Goal: Communication & Community: Connect with others

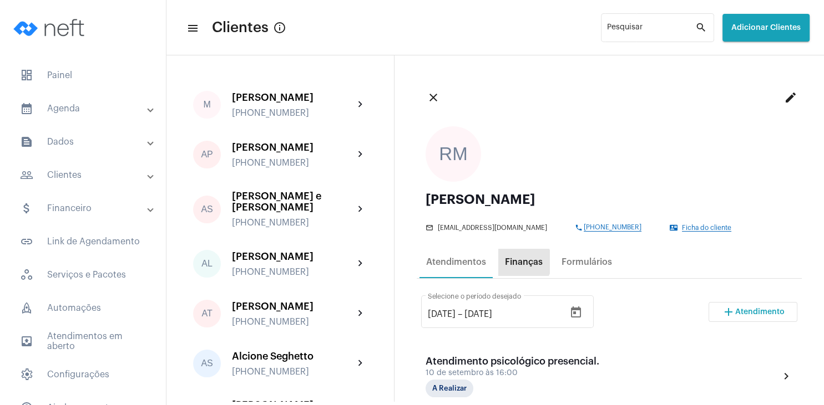
click at [520, 262] on div "Finanças" at bounding box center [524, 262] width 38 height 10
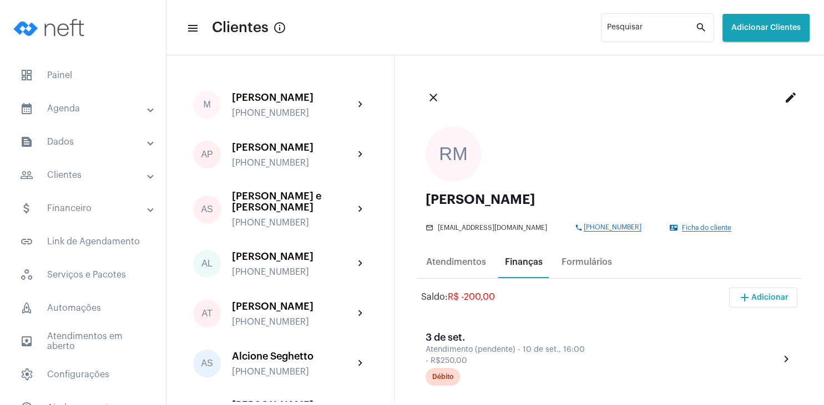
scroll to position [213, 0]
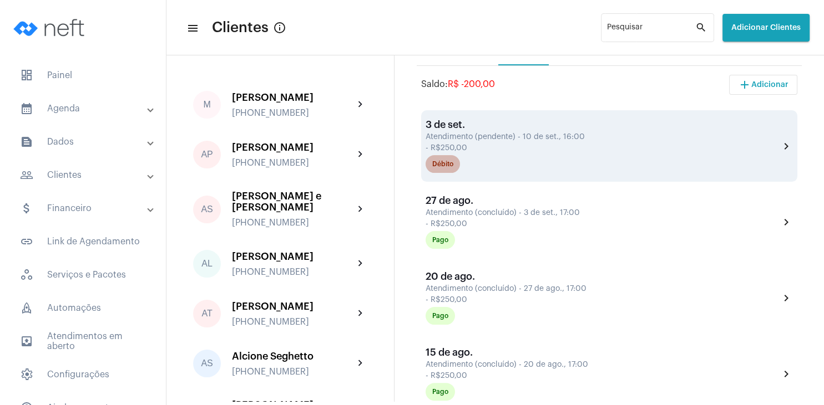
click at [443, 165] on div "Débito" at bounding box center [442, 164] width 21 height 7
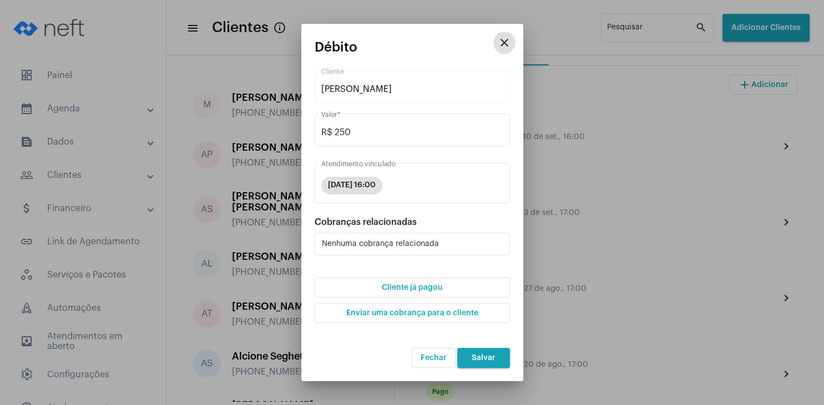
click at [409, 285] on span "Cliente já pagou" at bounding box center [412, 288] width 60 height 8
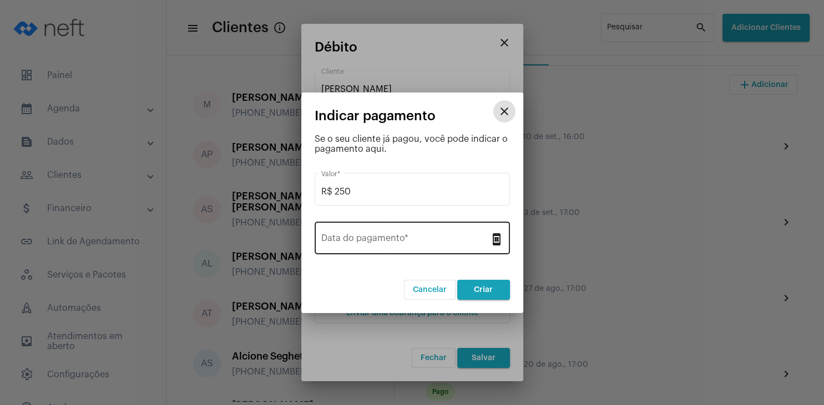
click at [389, 244] on input "Data do pagamento *" at bounding box center [405, 241] width 169 height 10
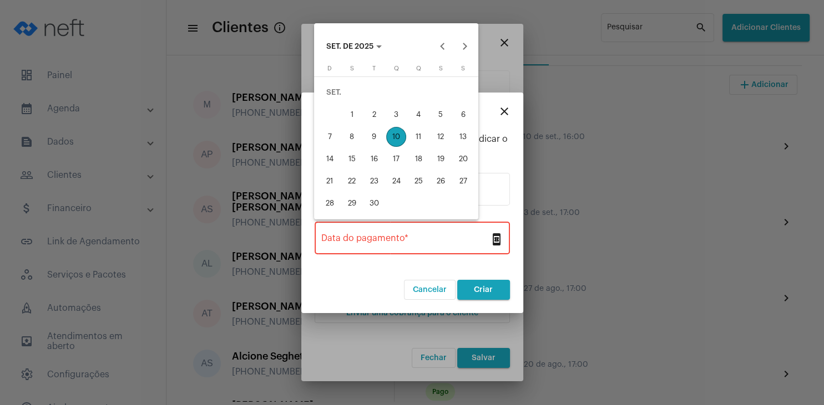
click at [397, 134] on div "10" at bounding box center [396, 137] width 20 height 20
type input "[DATE]"
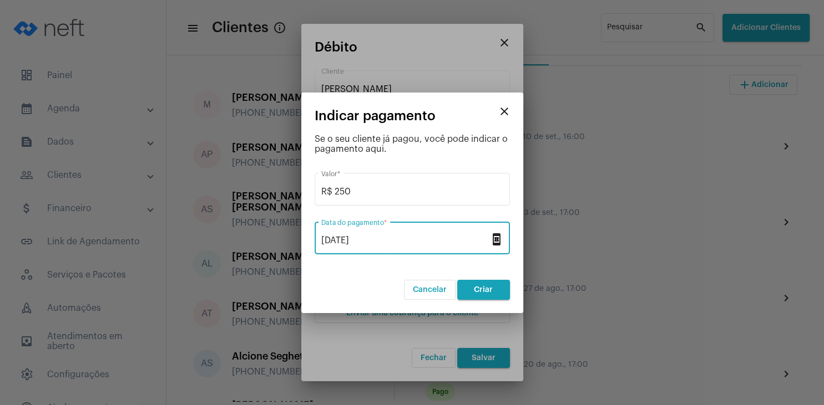
click at [487, 292] on span "Criar" at bounding box center [483, 290] width 19 height 8
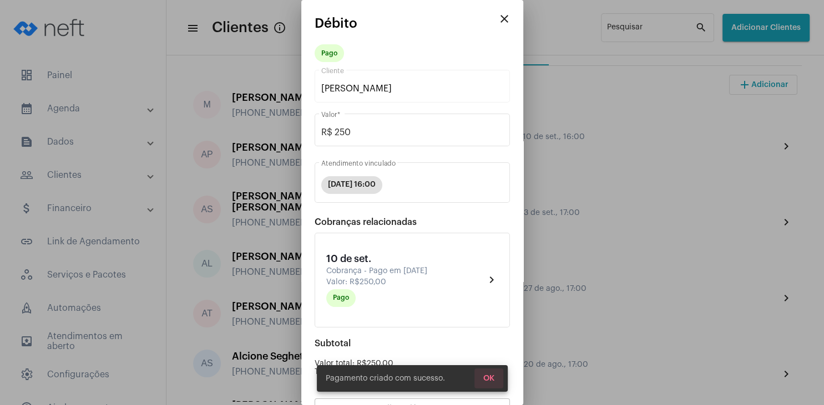
click at [489, 373] on button "OK" at bounding box center [488, 379] width 29 height 20
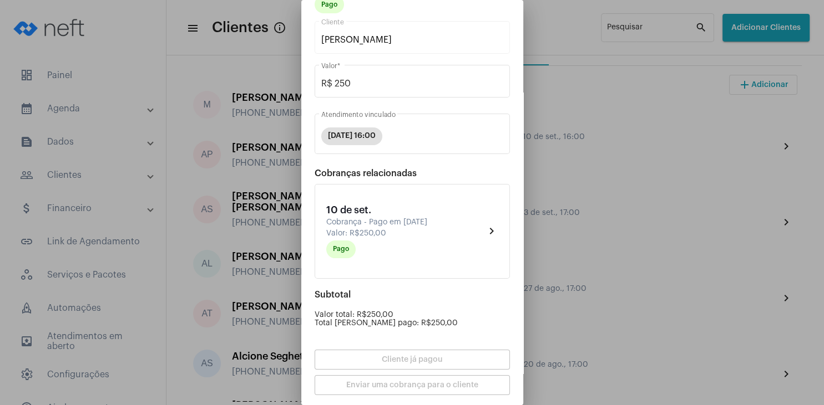
scroll to position [97, 0]
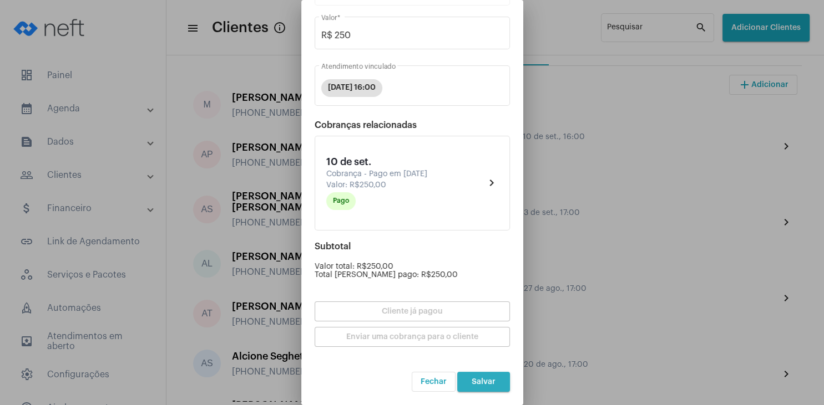
click at [487, 379] on span "Salvar" at bounding box center [483, 382] width 24 height 8
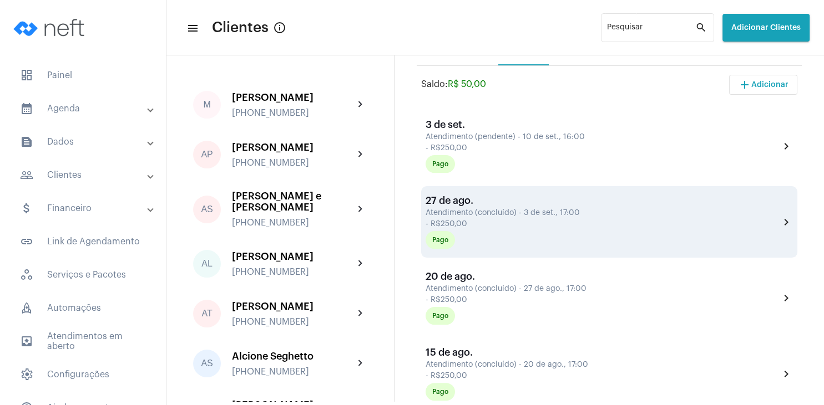
scroll to position [106, 0]
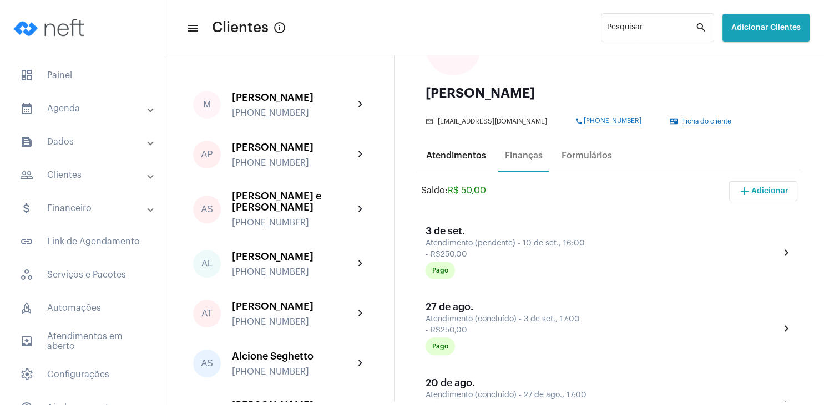
click at [473, 156] on div "Atendimentos" at bounding box center [456, 156] width 60 height 10
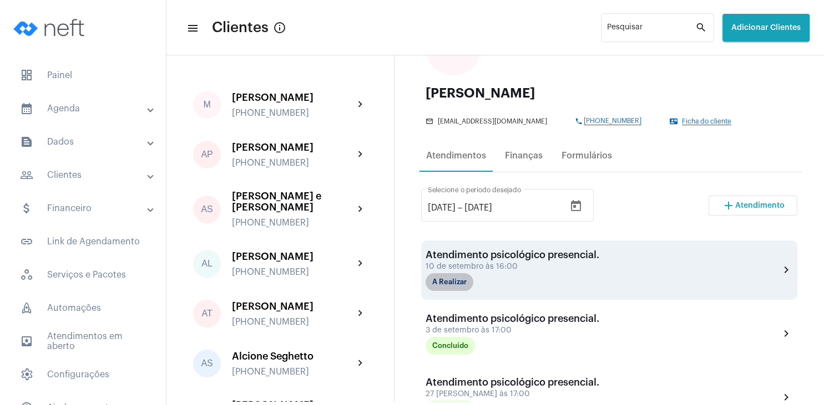
click at [463, 285] on mat-chip "A Realizar" at bounding box center [449, 282] width 48 height 18
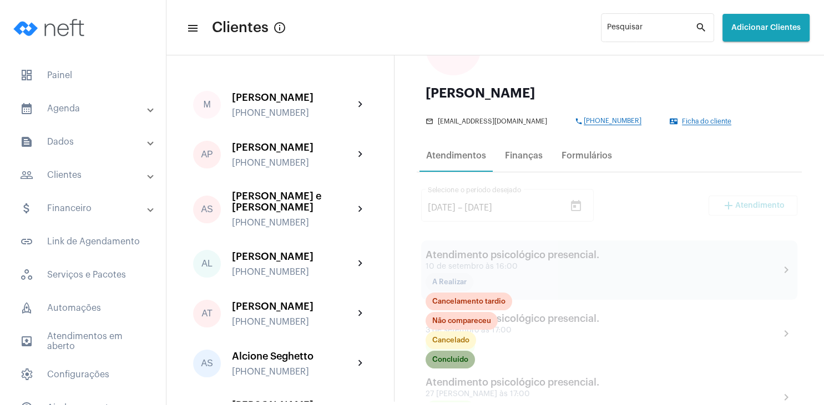
click at [449, 358] on mat-chip "Concluído" at bounding box center [449, 360] width 49 height 18
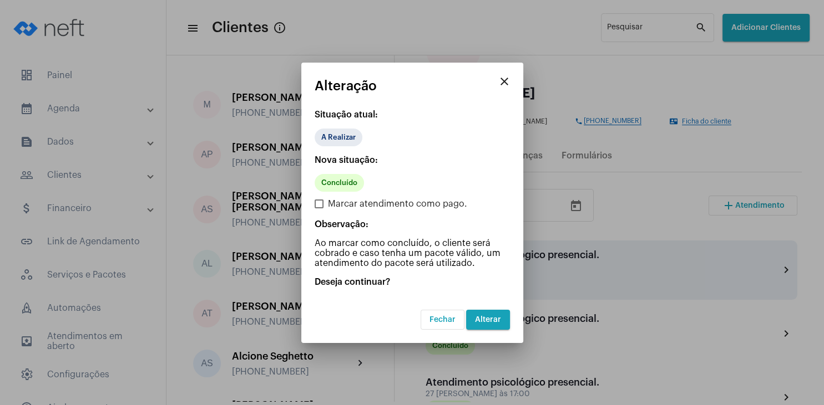
click at [484, 316] on span "Alterar" at bounding box center [488, 320] width 26 height 8
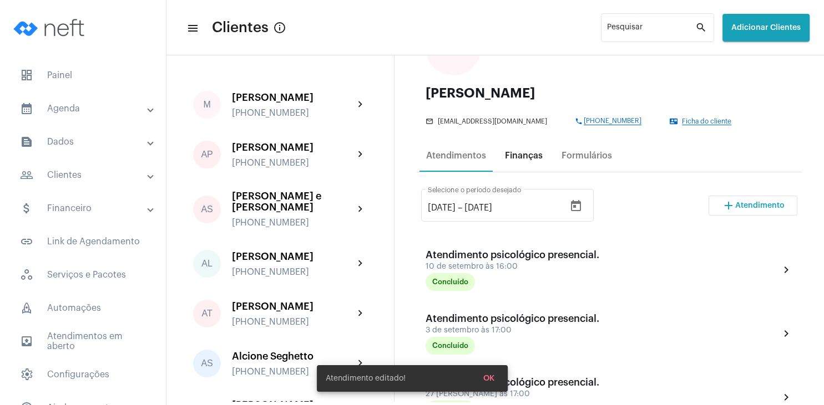
click at [531, 156] on div "Finanças" at bounding box center [524, 156] width 38 height 10
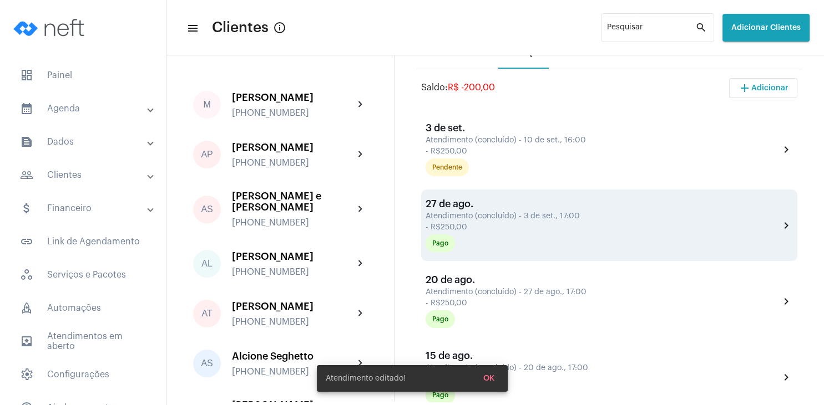
scroll to position [213, 0]
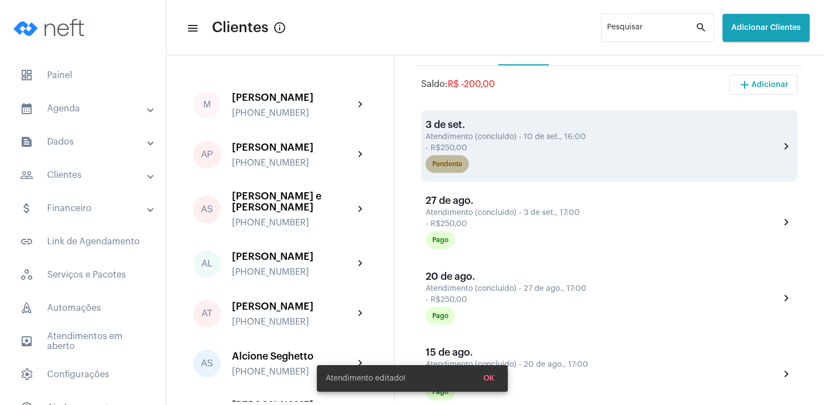
click at [460, 166] on div "Pendente" at bounding box center [447, 164] width 30 height 7
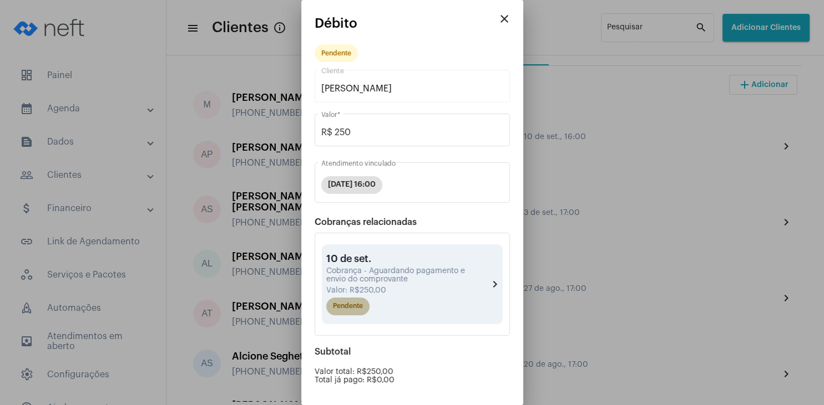
click at [356, 307] on mat-chip "Pendente" at bounding box center [347, 307] width 43 height 18
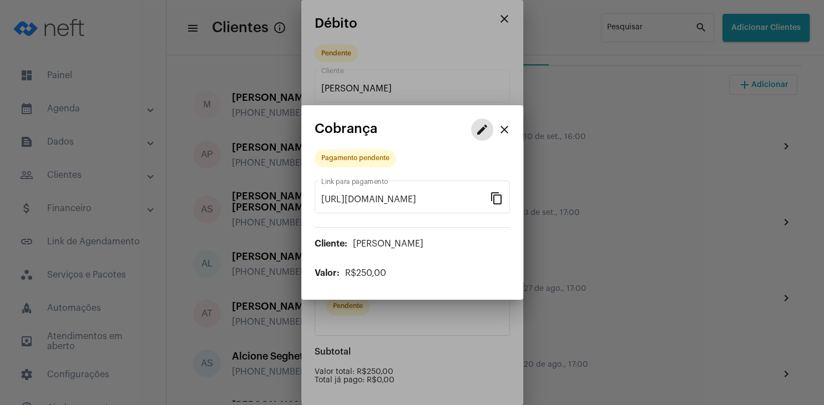
click at [480, 133] on mat-icon "edit" at bounding box center [481, 129] width 13 height 13
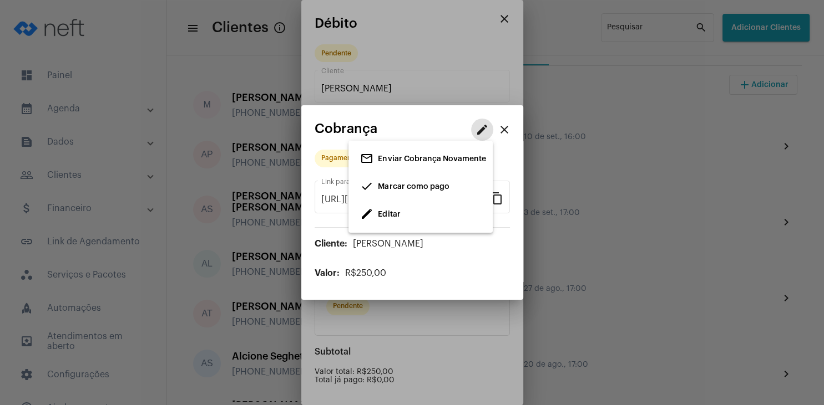
click at [427, 188] on span "Marcar como pago" at bounding box center [413, 187] width 71 height 8
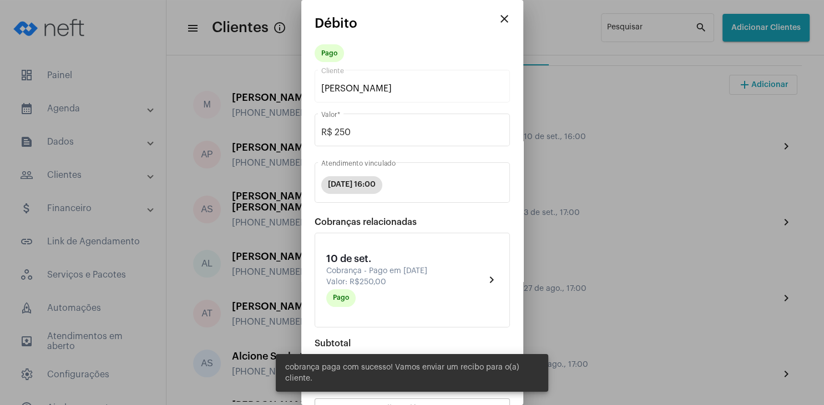
click at [501, 18] on mat-icon "close" at bounding box center [504, 18] width 13 height 13
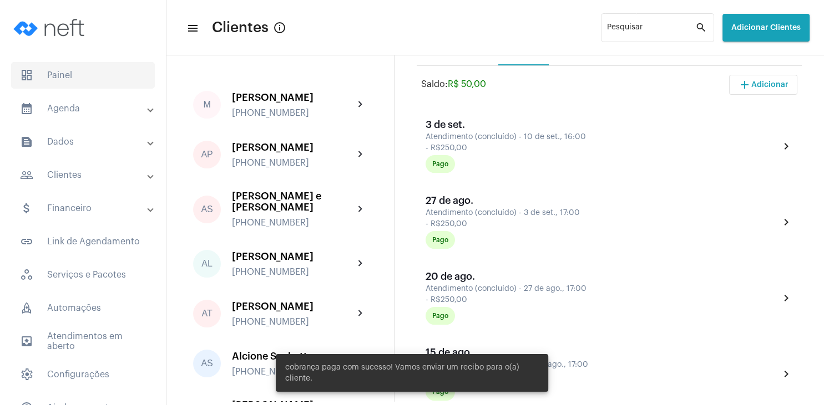
click at [83, 81] on span "dashboard Painel" at bounding box center [83, 75] width 144 height 27
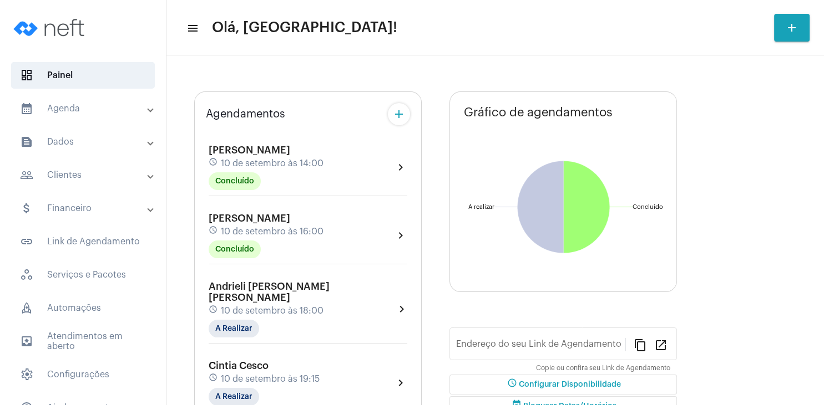
type input "[URL][DOMAIN_NAME][PERSON_NAME]"
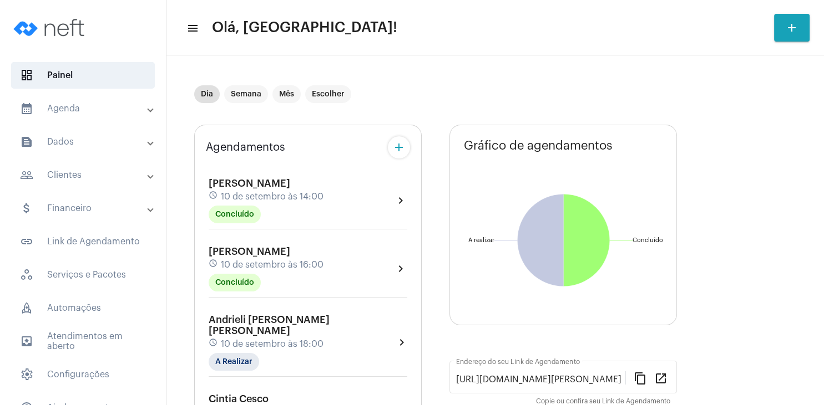
click at [74, 179] on mat-panel-title "people_outline Clientes" at bounding box center [84, 175] width 128 height 13
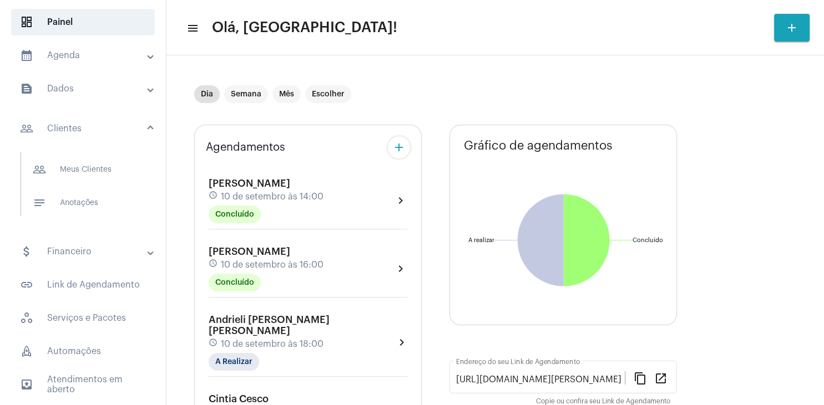
scroll to position [153, 0]
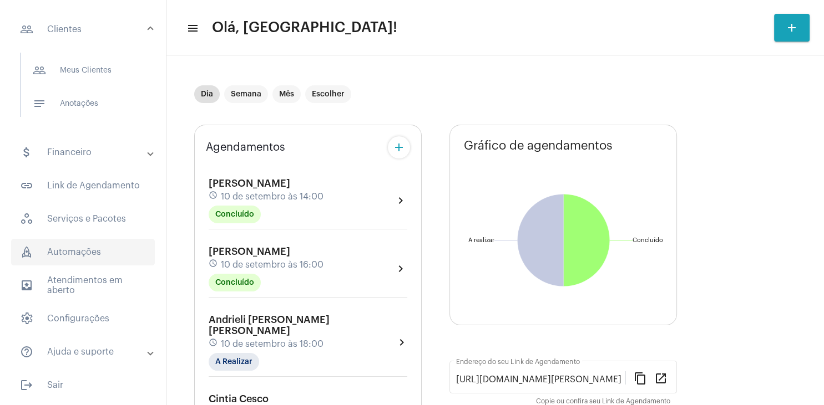
click at [105, 255] on span "rocket_outlined Automações" at bounding box center [83, 252] width 144 height 27
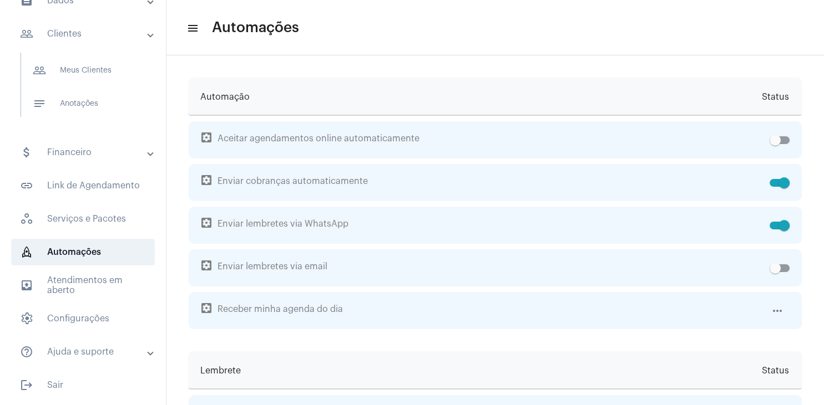
scroll to position [55, 0]
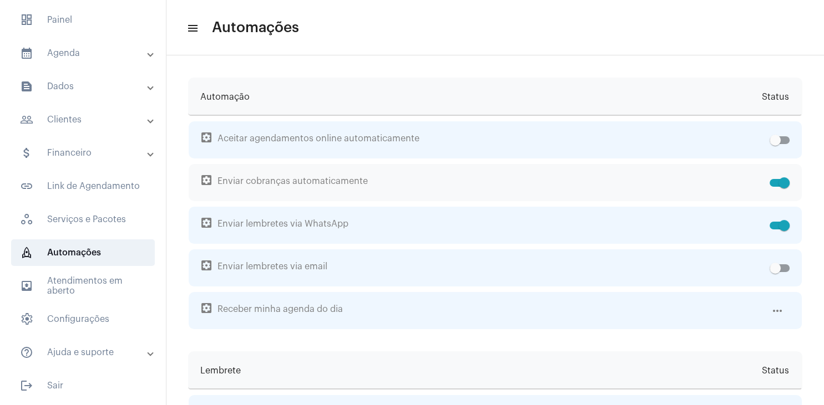
click at [775, 183] on span at bounding box center [779, 183] width 20 height 8
click at [775, 187] on input "checkbox" at bounding box center [774, 187] width 1 height 1
checkbox input "false"
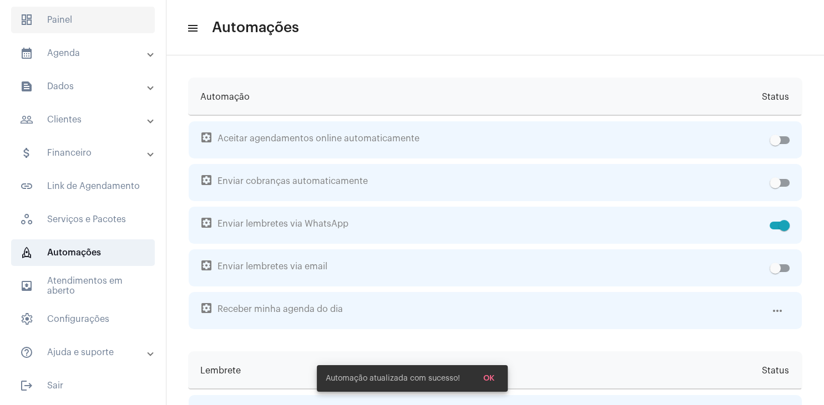
click at [70, 18] on span "dashboard Painel" at bounding box center [83, 20] width 144 height 27
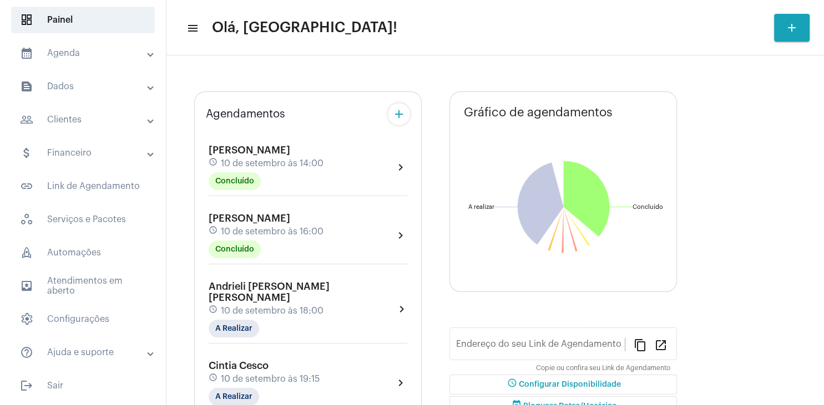
type input "[URL][DOMAIN_NAME][PERSON_NAME]"
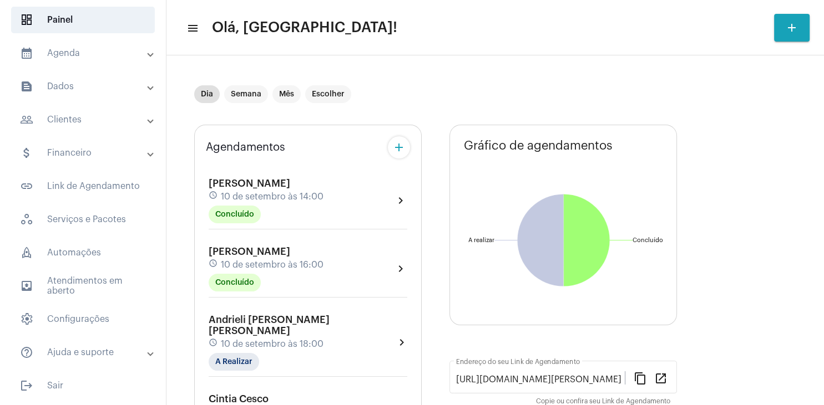
scroll to position [106, 0]
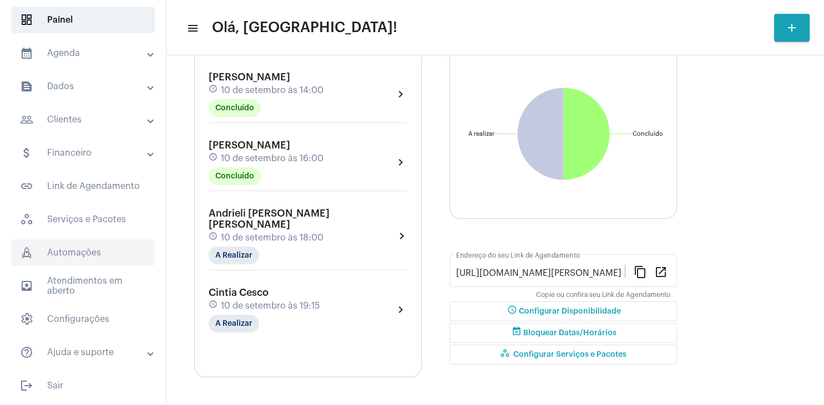
click at [83, 256] on span "rocket_outlined Automações" at bounding box center [83, 253] width 144 height 27
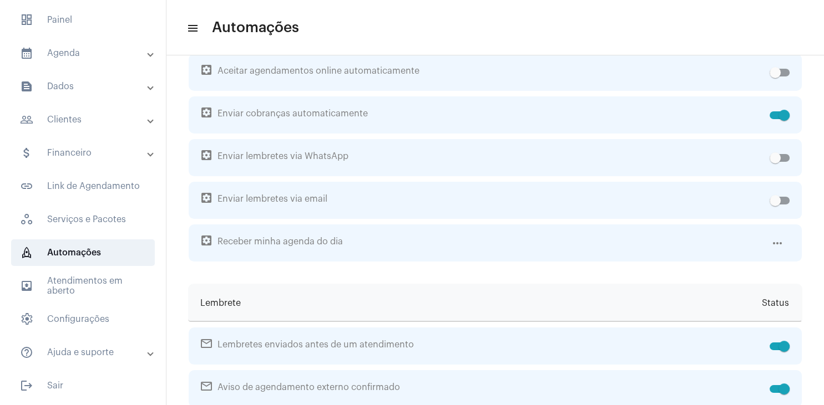
scroll to position [53, 0]
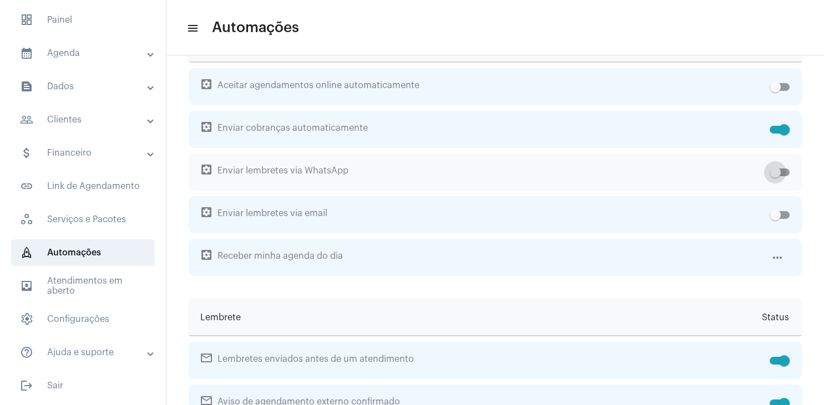
click at [784, 171] on span at bounding box center [779, 173] width 20 height 8
click at [775, 176] on input "checkbox" at bounding box center [774, 176] width 1 height 1
checkbox input "true"
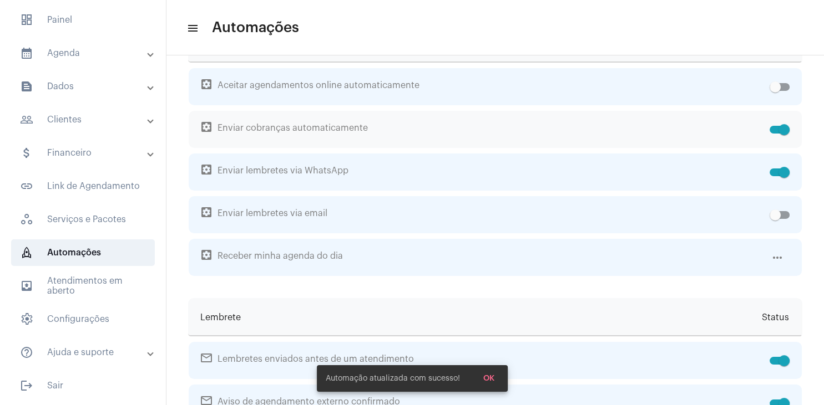
click at [772, 131] on span at bounding box center [779, 130] width 20 height 8
click at [774, 134] on input "checkbox" at bounding box center [774, 134] width 1 height 1
checkbox input "false"
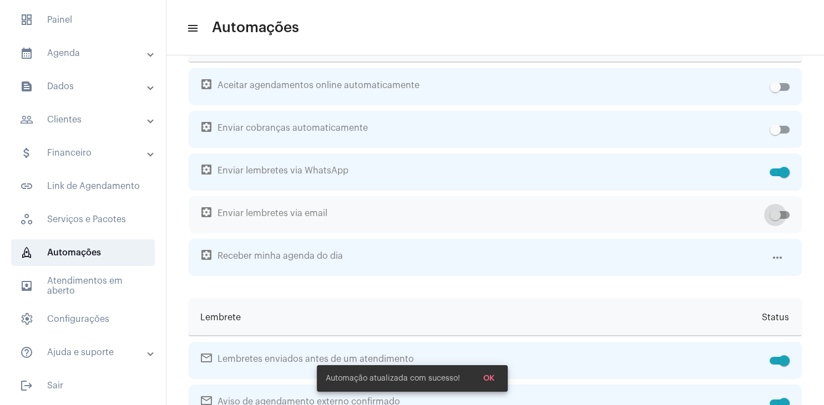
click at [789, 211] on label at bounding box center [779, 215] width 20 height 13
click at [775, 219] on input "checkbox" at bounding box center [774, 219] width 1 height 1
checkbox input "true"
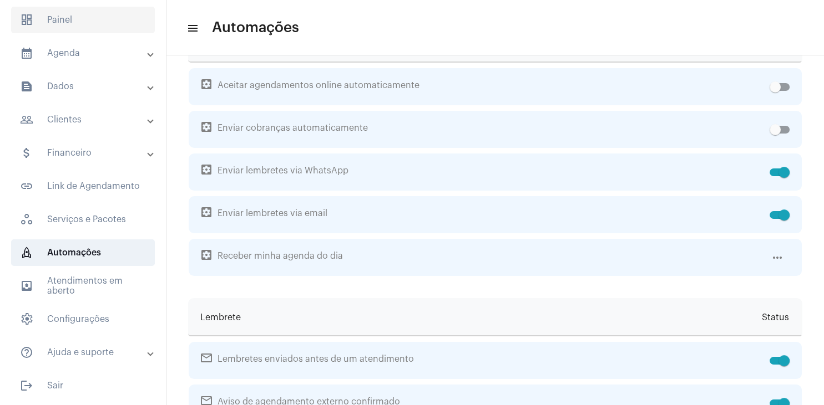
click at [60, 28] on span "dashboard Painel" at bounding box center [83, 20] width 144 height 27
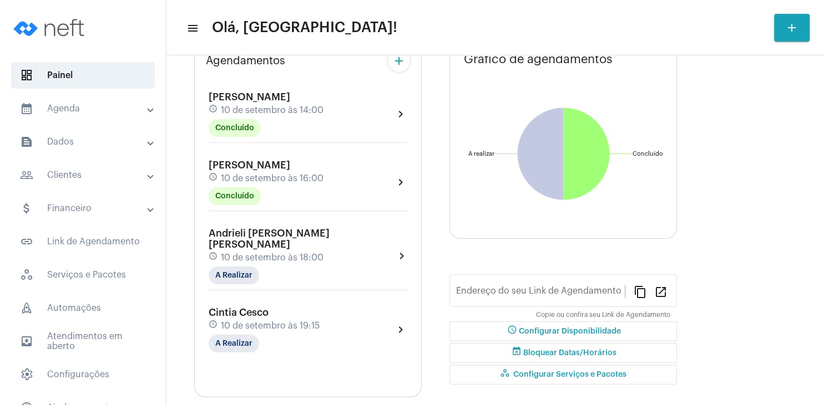
click at [74, 175] on mat-panel-title "people_outline Clientes" at bounding box center [84, 175] width 128 height 13
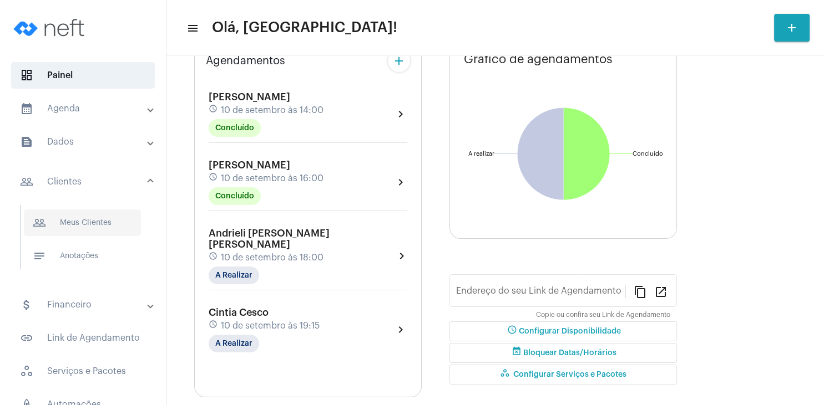
click at [83, 216] on span "people_outline Meus Clientes" at bounding box center [82, 223] width 117 height 27
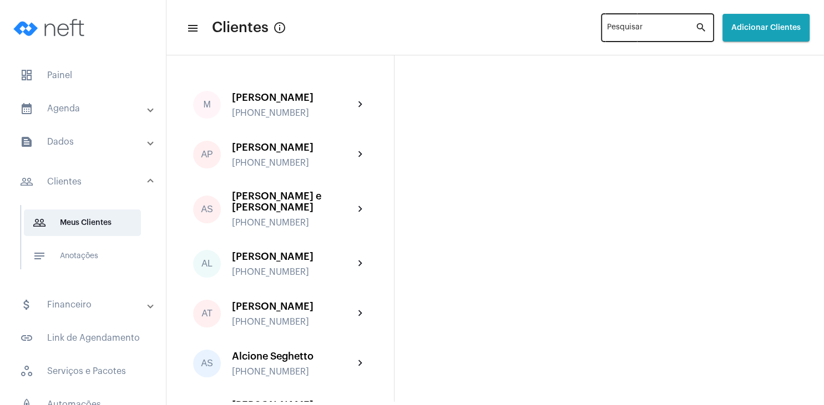
click at [608, 36] on div "Pesquisar" at bounding box center [651, 27] width 88 height 31
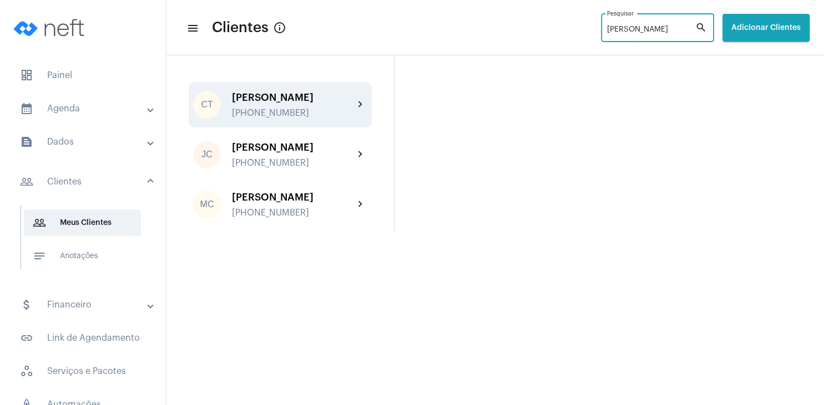
type input "[PERSON_NAME]"
click at [258, 99] on div "[PERSON_NAME]" at bounding box center [293, 97] width 122 height 11
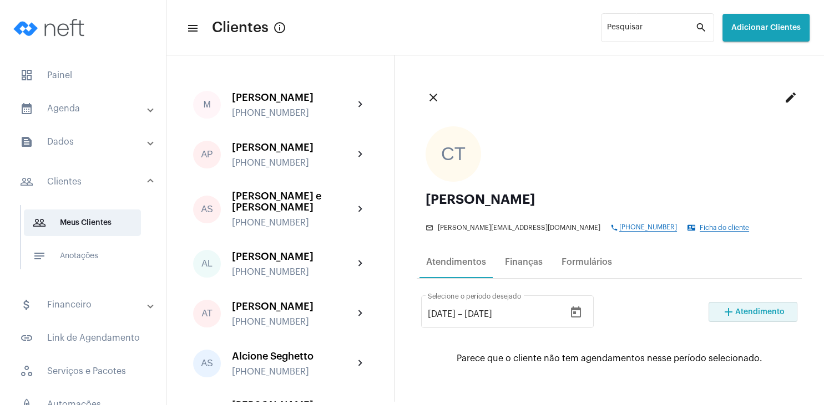
click at [733, 306] on mat-icon "add" at bounding box center [728, 312] width 13 height 13
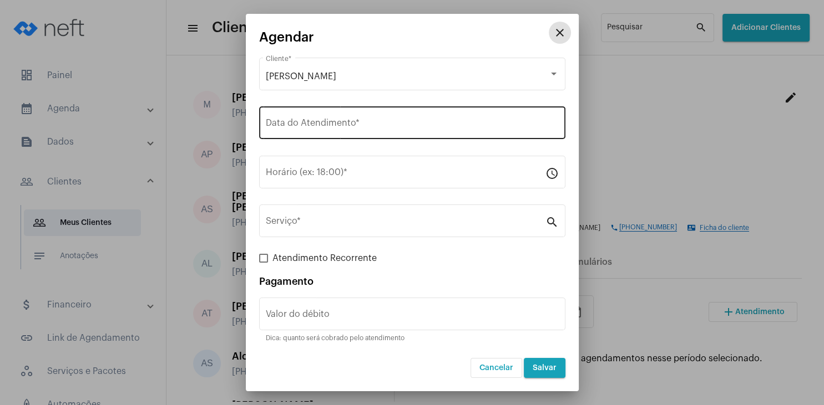
click at [325, 122] on input "Data do Atendimento *" at bounding box center [412, 125] width 293 height 10
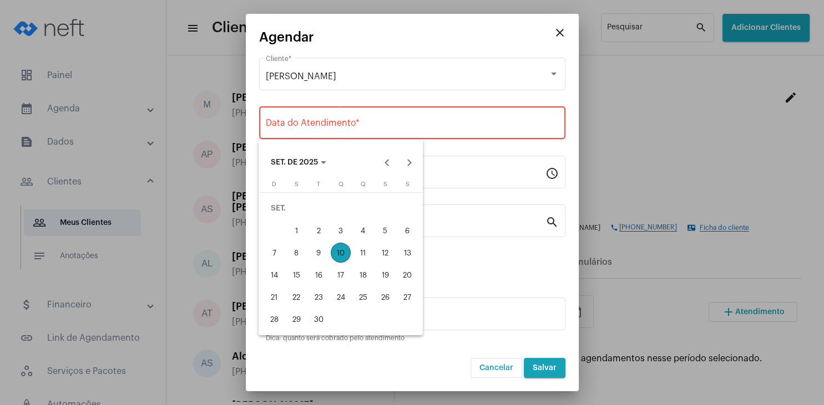
click at [365, 253] on div "11" at bounding box center [363, 253] width 20 height 20
type input "[DATE]"
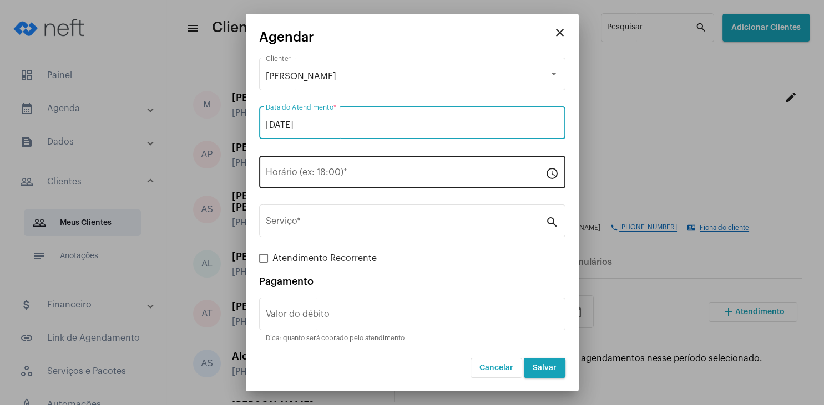
click at [298, 172] on input "Horário (ex: 18:00) *" at bounding box center [406, 175] width 280 height 10
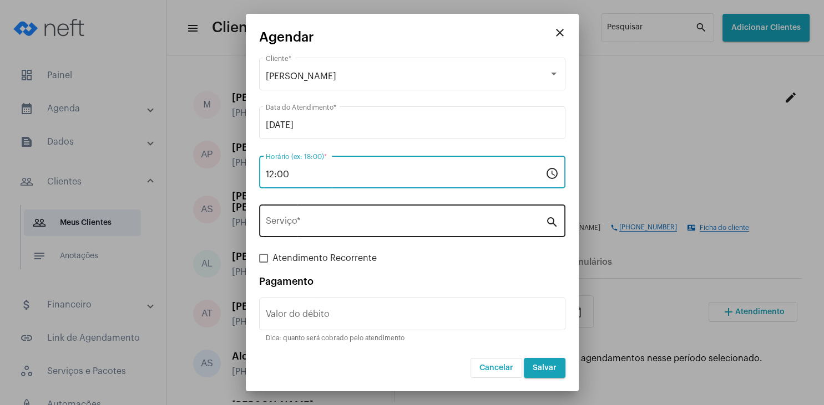
type input "12:00"
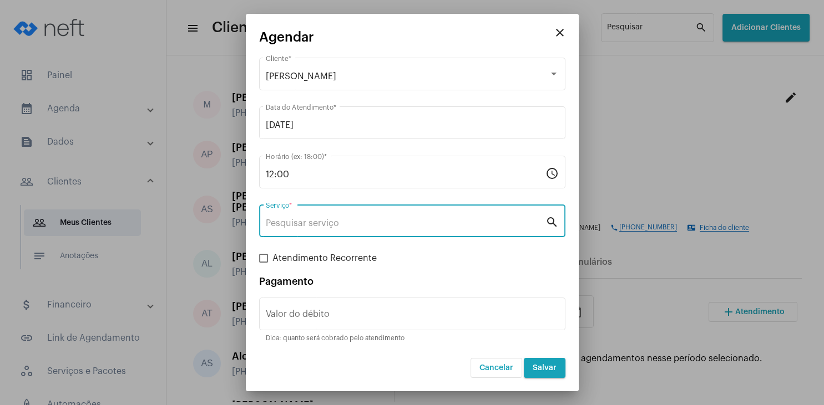
click at [304, 221] on input "Serviço *" at bounding box center [406, 224] width 280 height 10
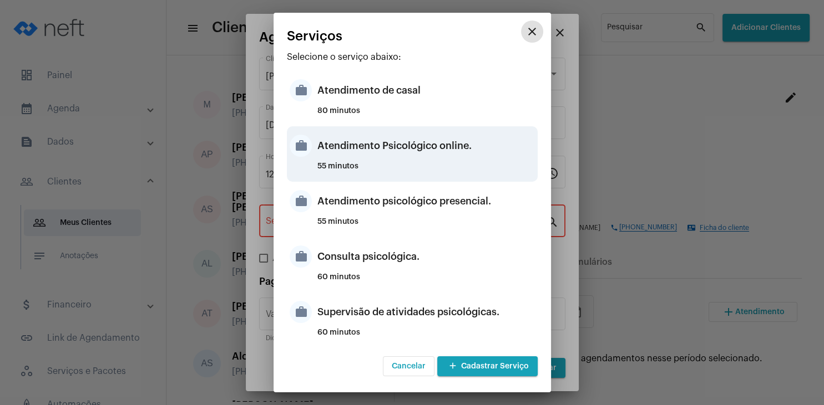
click at [423, 156] on div "Atendimento Psicológico online." at bounding box center [425, 145] width 217 height 33
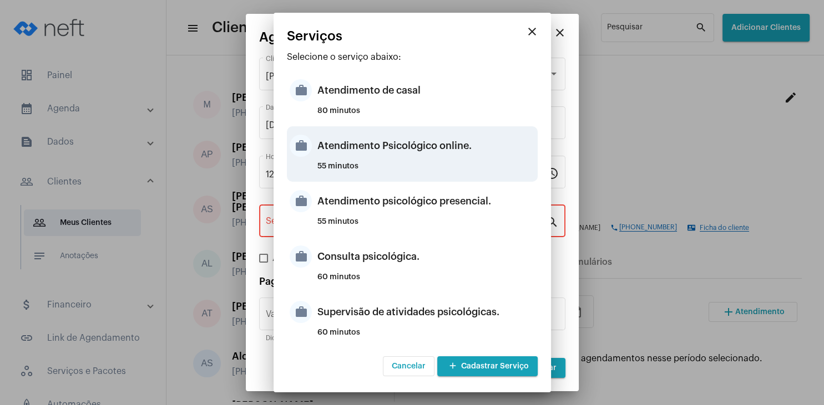
type input "Atendimento Psicológico online."
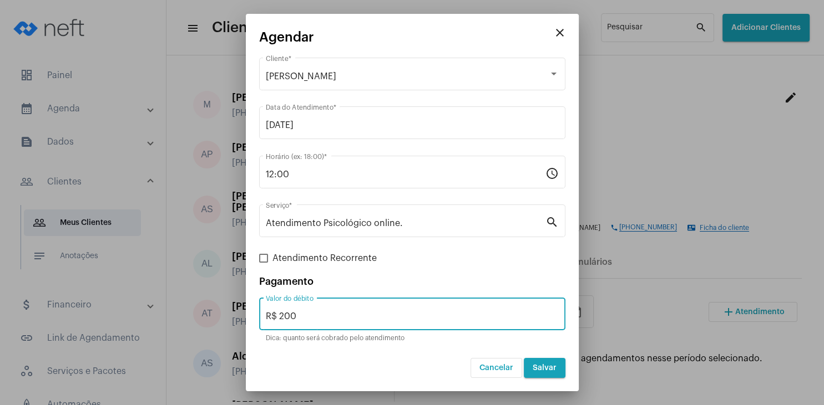
click at [372, 316] on input "R$ 200" at bounding box center [412, 317] width 293 height 10
type input "R$ 0"
click at [538, 369] on span "Salvar" at bounding box center [544, 368] width 24 height 8
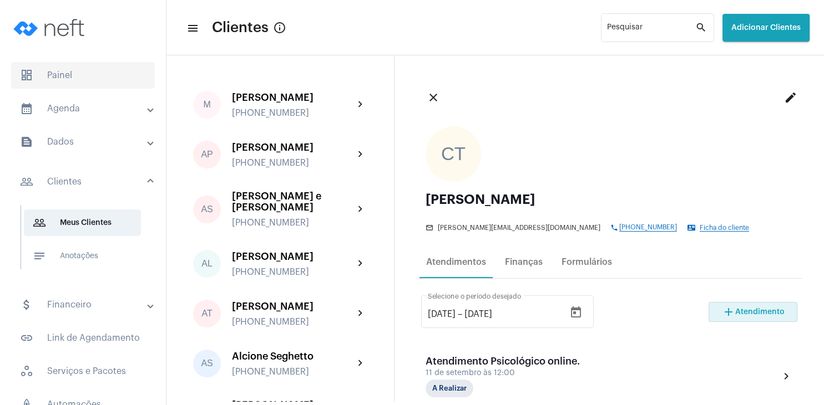
click at [52, 66] on span "dashboard Painel" at bounding box center [83, 75] width 144 height 27
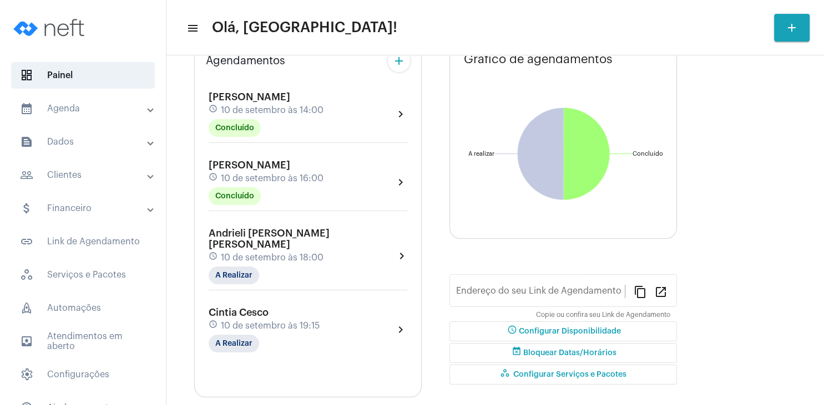
type input "[URL][DOMAIN_NAME][PERSON_NAME]"
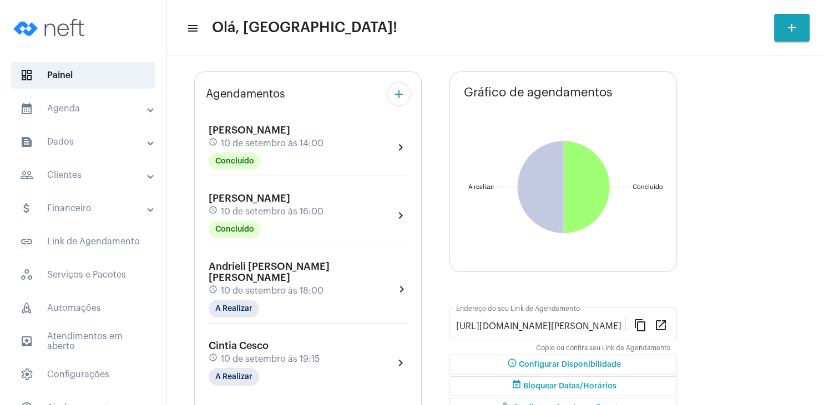
scroll to position [186, 0]
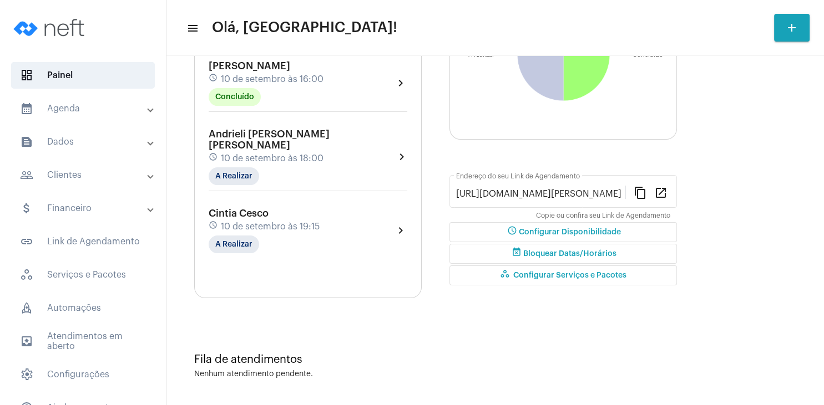
click at [280, 140] on div "[PERSON_NAME] [PERSON_NAME] schedule 10 de setembro às 18:00 A Realizar" at bounding box center [302, 157] width 186 height 57
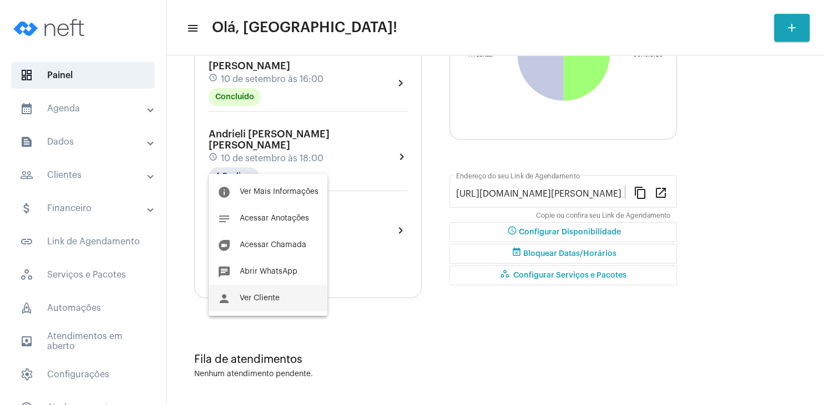
click at [267, 298] on span "Ver Cliente" at bounding box center [260, 299] width 40 height 8
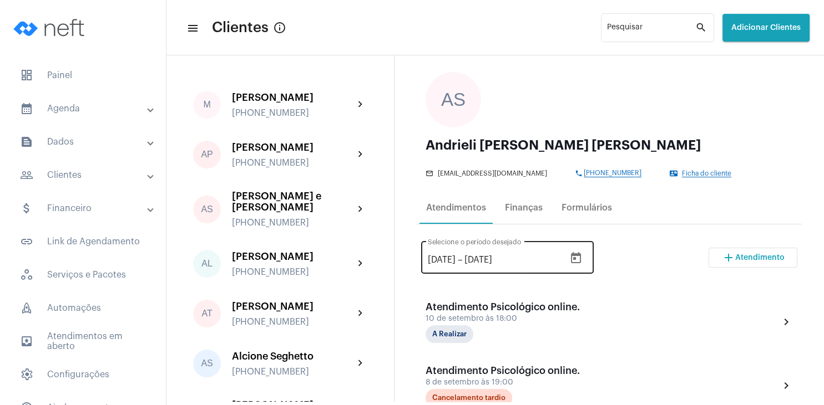
scroll to position [106, 0]
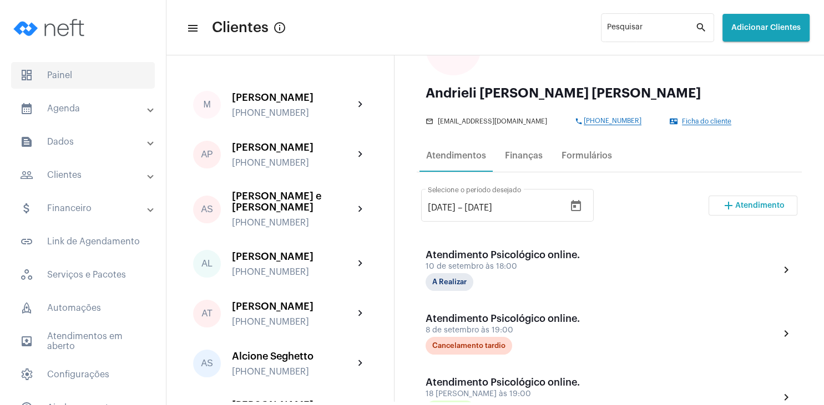
click at [63, 72] on span "dashboard Painel" at bounding box center [83, 75] width 144 height 27
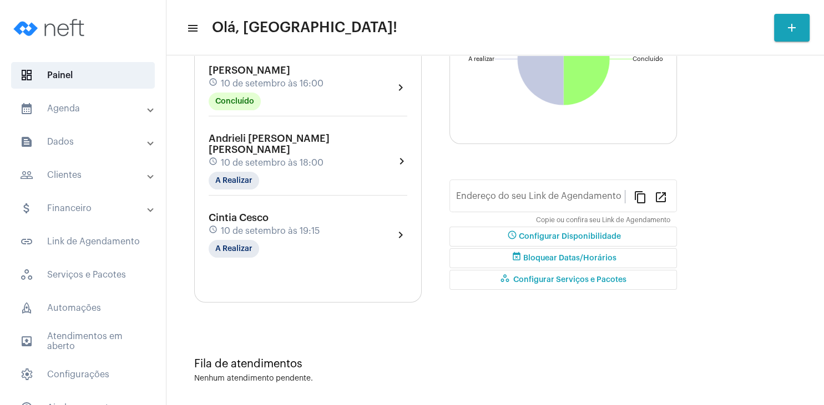
type input "[URL][DOMAIN_NAME][PERSON_NAME]"
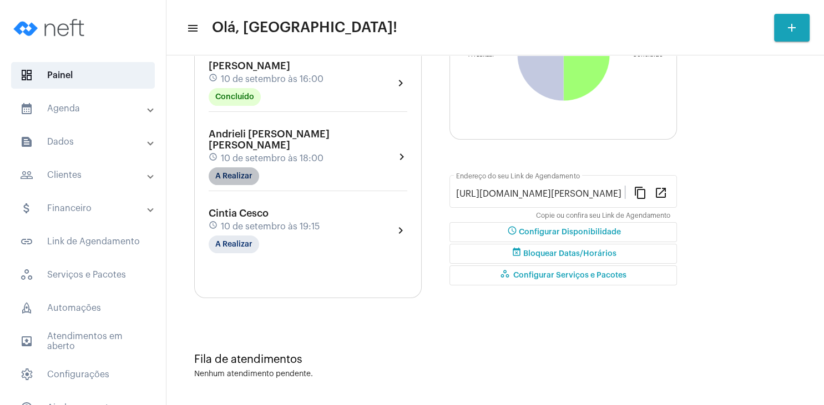
click at [241, 168] on mat-chip "A Realizar" at bounding box center [234, 177] width 50 height 18
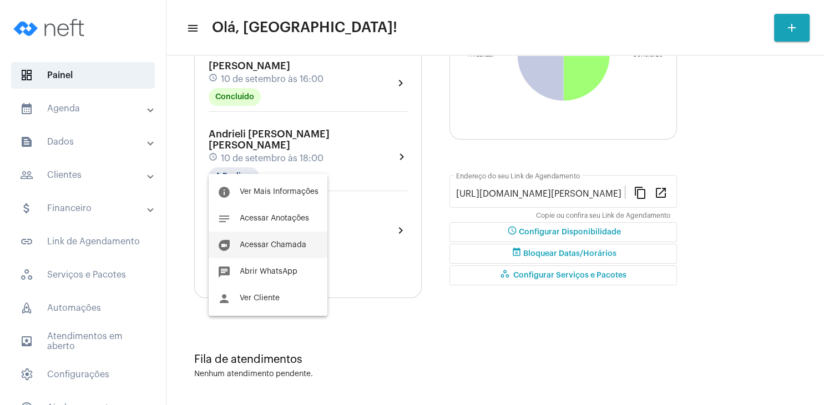
click at [322, 246] on button "duo [PERSON_NAME]" at bounding box center [268, 245] width 119 height 27
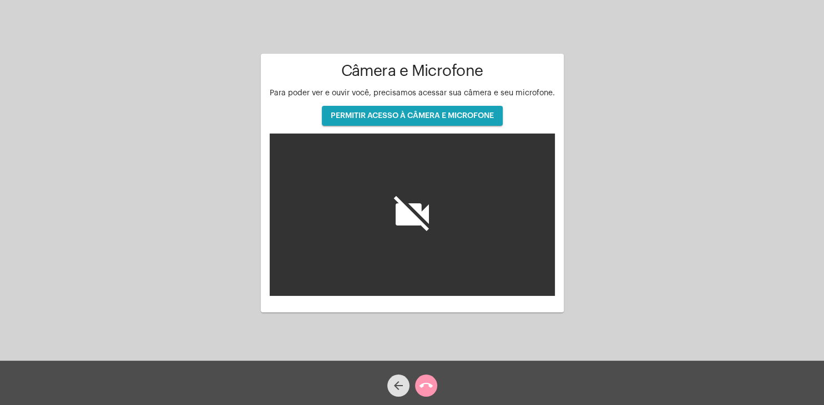
click at [443, 114] on span "PERMITIR ACESSO À CÂMERA E MICROFONE" at bounding box center [412, 116] width 163 height 8
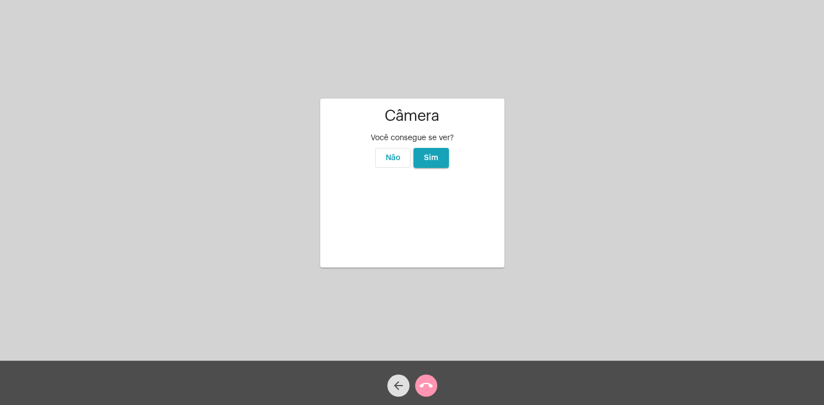
click at [433, 154] on span "Sim" at bounding box center [431, 158] width 14 height 8
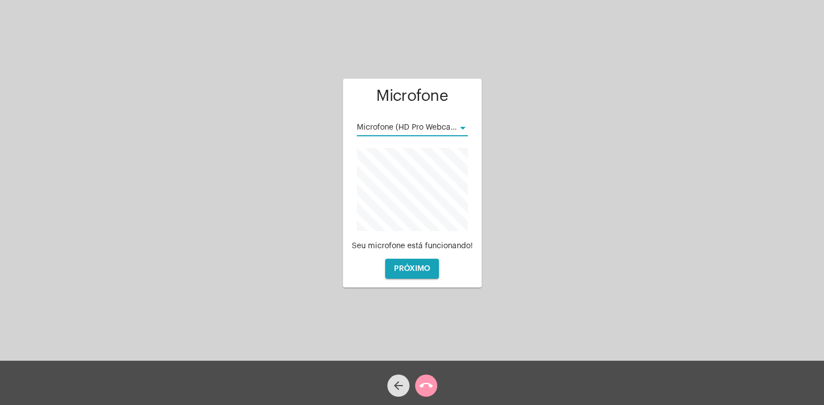
click at [461, 128] on div at bounding box center [463, 128] width 6 height 3
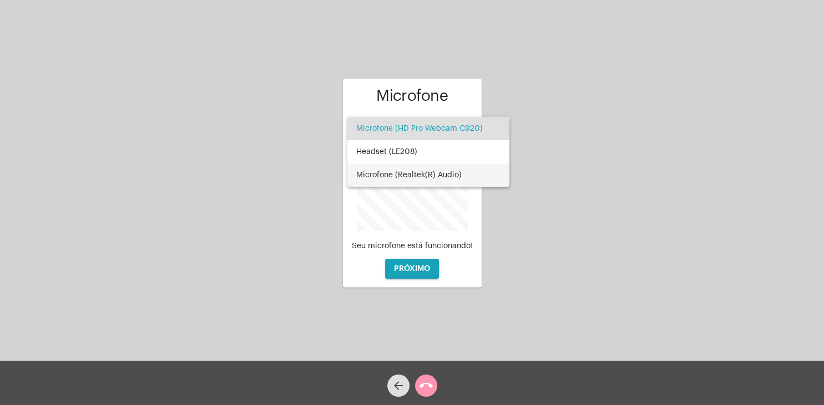
click at [436, 175] on span "Microfone (Realtek(R) Audio)" at bounding box center [428, 175] width 144 height 23
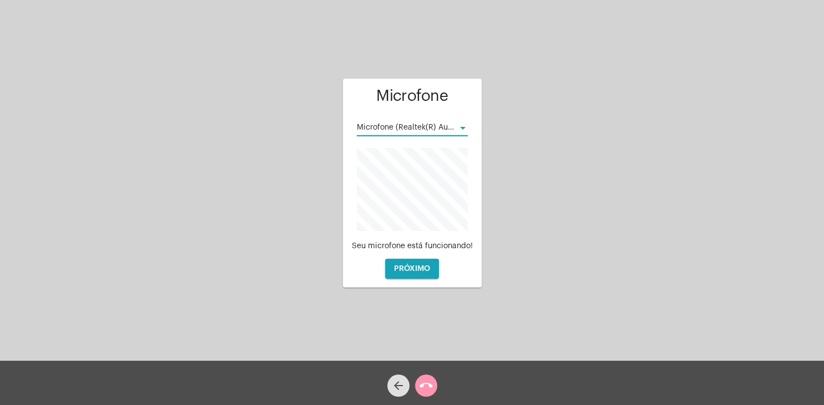
click at [426, 276] on button "PRÓXIMO" at bounding box center [412, 269] width 54 height 20
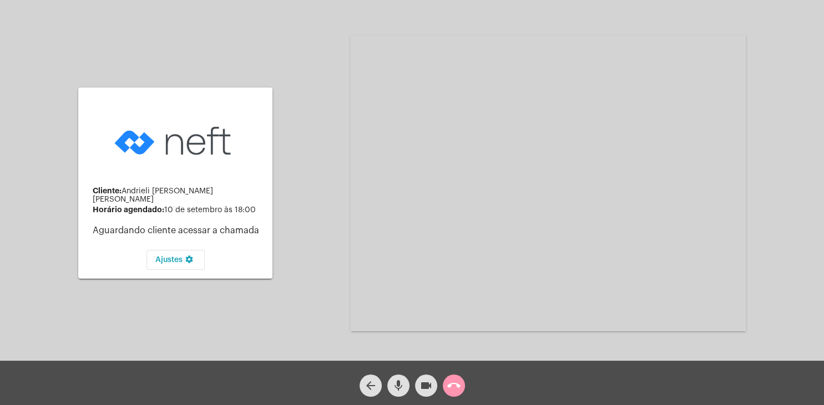
click at [405, 386] on button "mic" at bounding box center [398, 386] width 22 height 22
click at [399, 391] on mat-icon "mic_off" at bounding box center [398, 385] width 13 height 13
